Goal: Transaction & Acquisition: Subscribe to service/newsletter

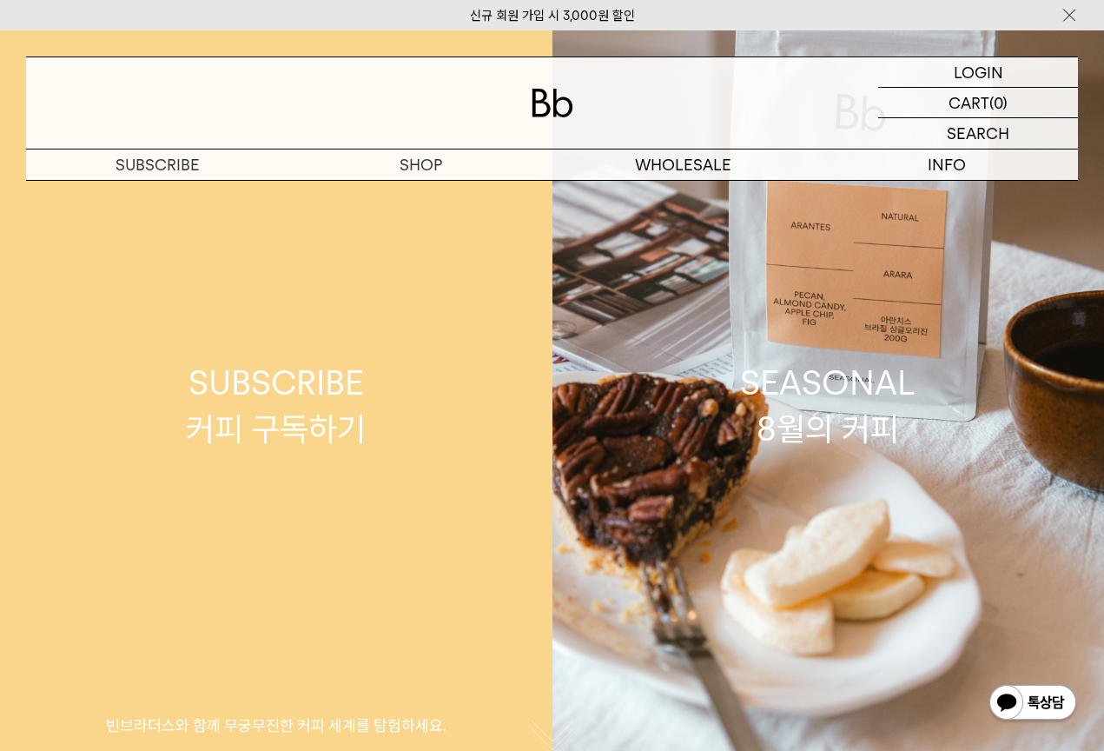
click at [415, 195] on link "SUBSCRIBE 커피 구독하기 빈브라더스와 함께 무궁무진한 커피 세계를 탐험하세요." at bounding box center [276, 405] width 553 height 751
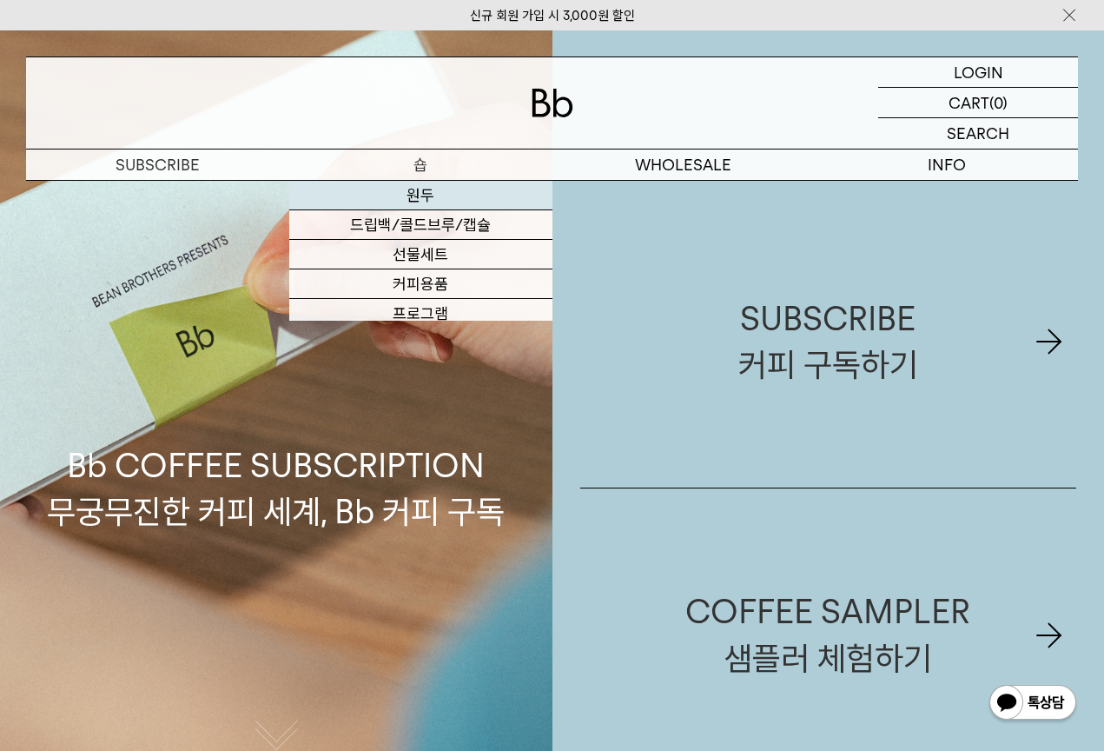
click at [431, 199] on link "원두" at bounding box center [420, 196] width 263 height 30
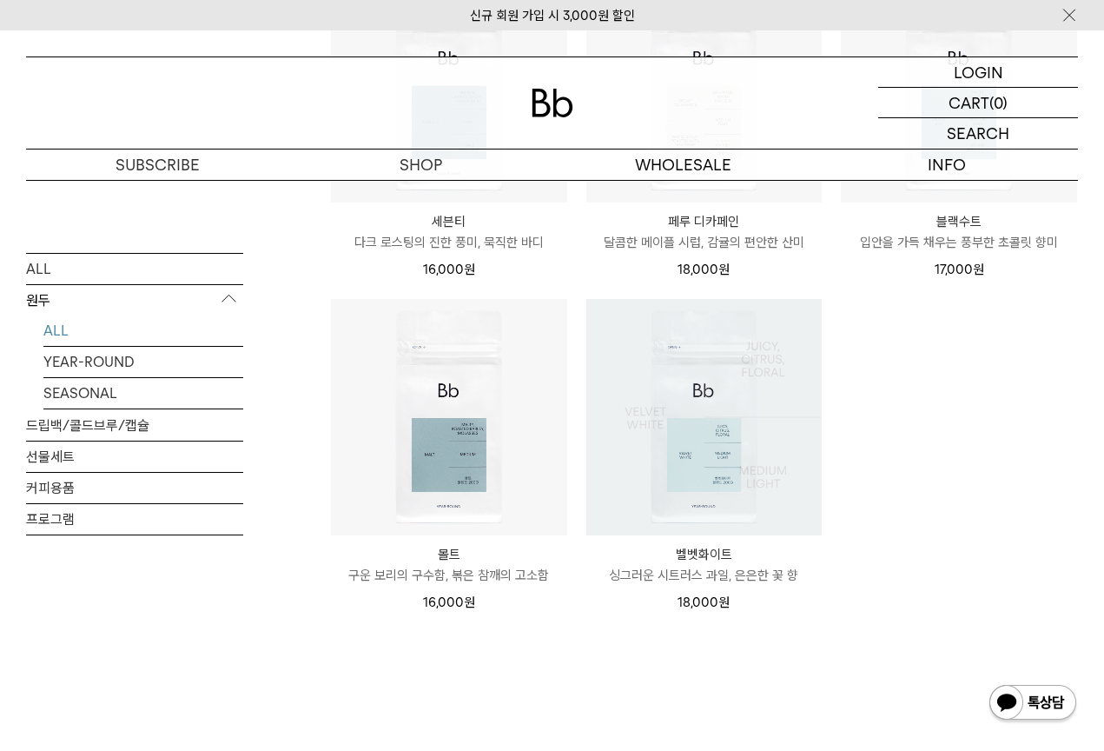
scroll to position [1130, 0]
